Goal: Transaction & Acquisition: Purchase product/service

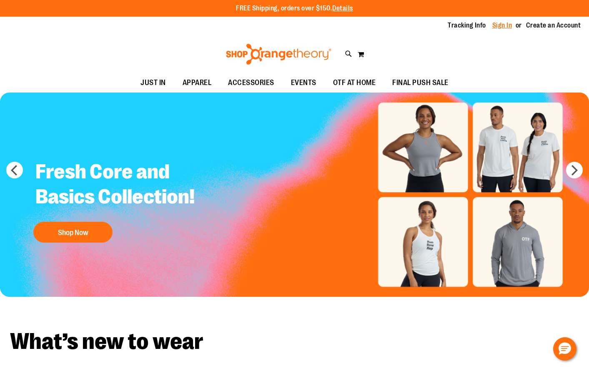
click at [503, 23] on link "Sign In" at bounding box center [503, 25] width 20 height 9
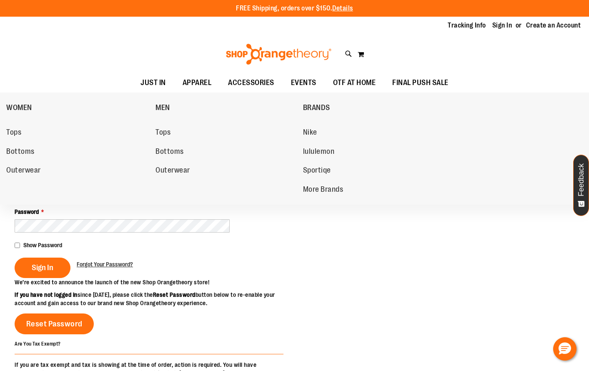
click at [189, 72] on div "Toggle Nav Search Popular Suggestions Advanced Search" at bounding box center [294, 54] width 589 height 38
click at [196, 93] on ul "MEN Tops Bottoms Outerwear" at bounding box center [227, 143] width 147 height 101
click at [196, 90] on span "APPAREL" at bounding box center [197, 82] width 29 height 19
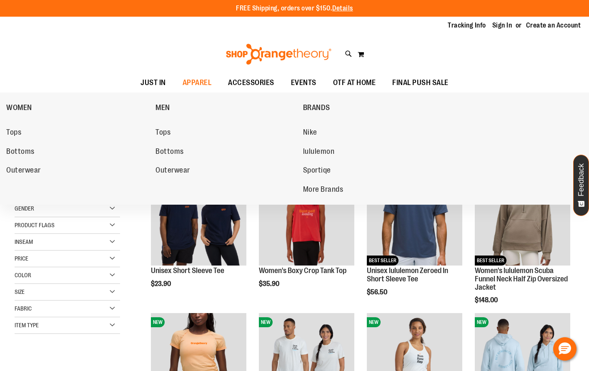
click at [166, 151] on span "Bottoms" at bounding box center [170, 152] width 28 height 10
